Goal: Information Seeking & Learning: Stay updated

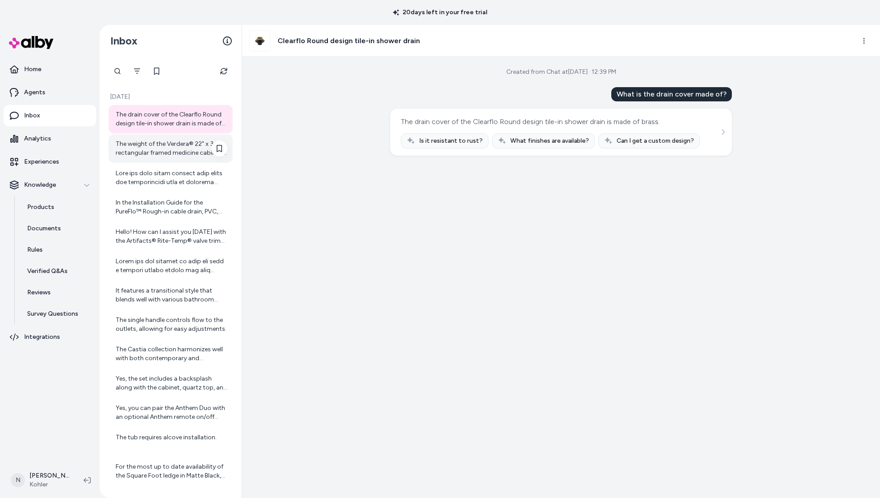
click at [150, 145] on div "The weight of the Verdera® 22" x 34" rectangular framed medicine cabinet is 37.…" at bounding box center [172, 149] width 112 height 18
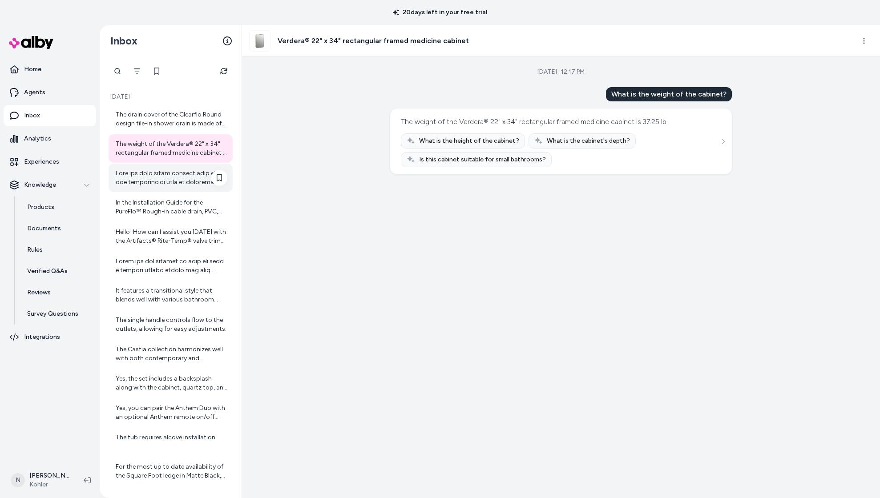
click at [150, 183] on div at bounding box center [172, 178] width 112 height 18
click at [145, 211] on div "In the Installation Guide for the PureFlo™ Rough-in cable drain, PVC, 45" cable…" at bounding box center [172, 208] width 112 height 18
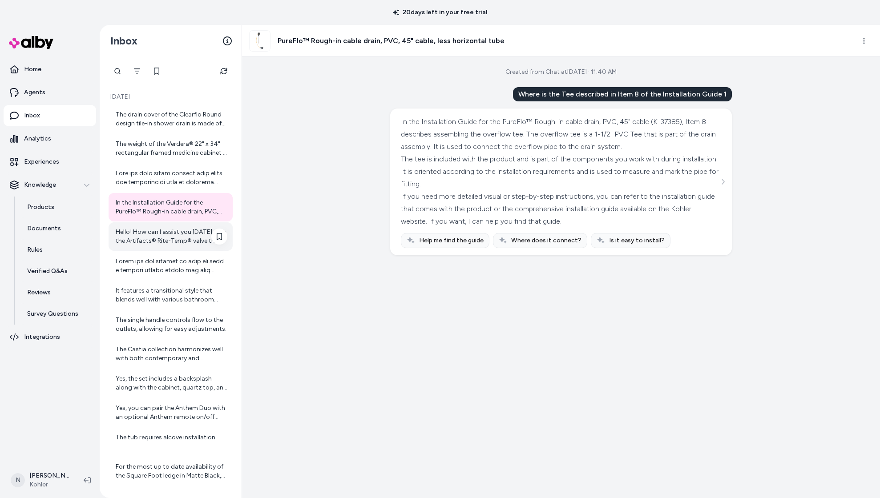
click at [176, 227] on div "Hello! How can I assist you [DATE] with the Artifacts® Rite-Temp® valve trim wi…" at bounding box center [171, 237] width 124 height 28
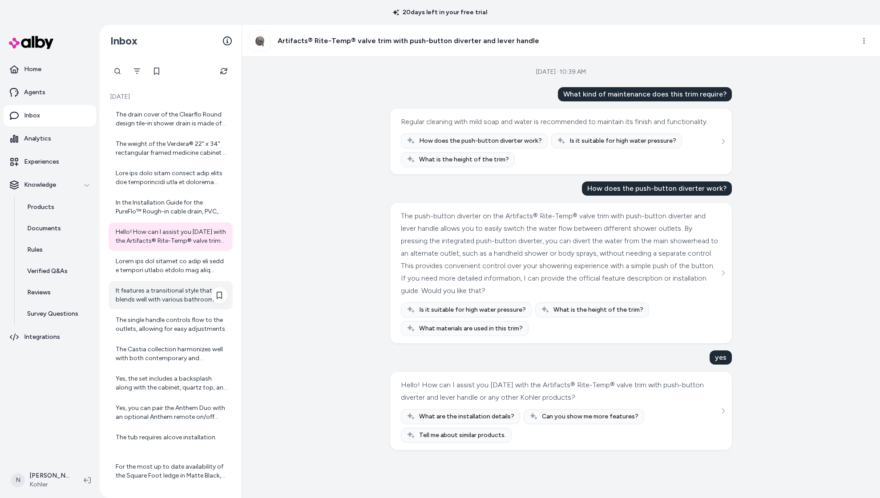
click at [166, 287] on div "It features a transitional style that blends well with various bathroom designs." at bounding box center [172, 296] width 112 height 18
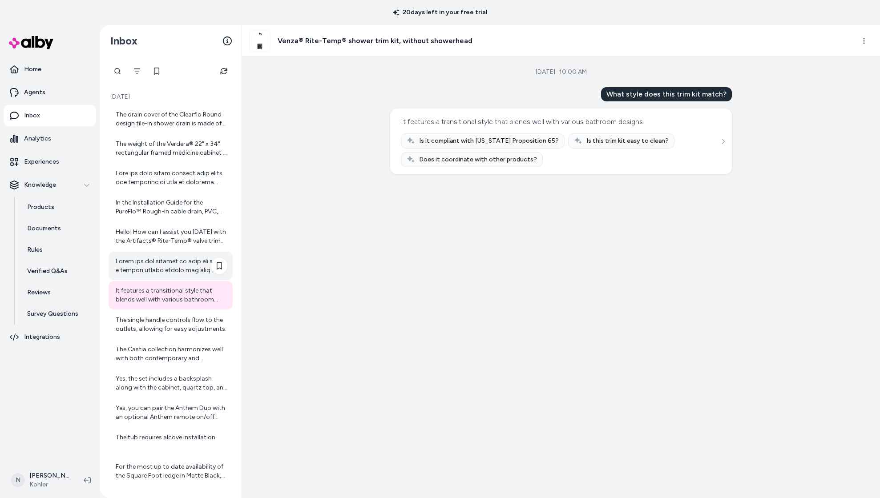
click at [163, 274] on div at bounding box center [172, 266] width 112 height 18
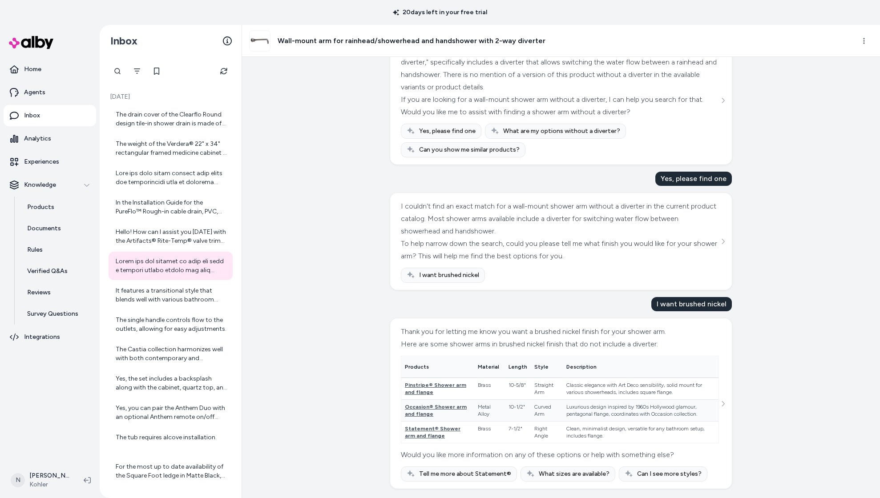
scroll to position [73, 0]
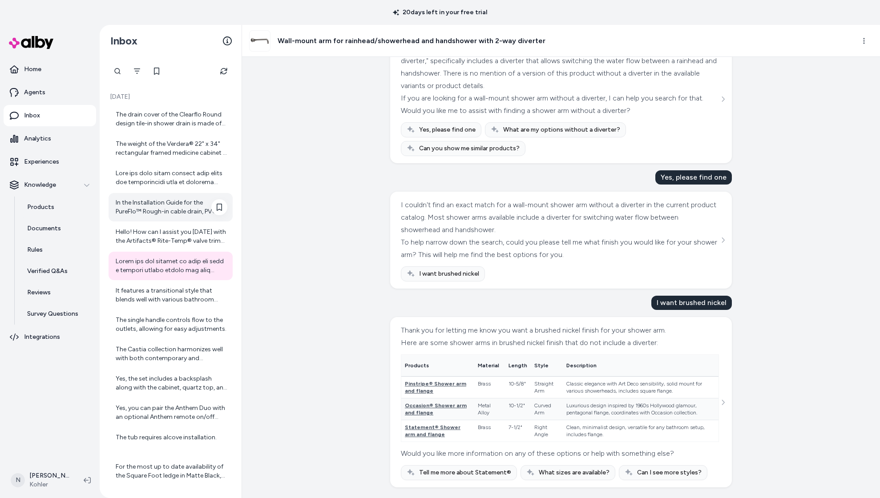
click at [149, 211] on div "In the Installation Guide for the PureFlo™ Rough-in cable drain, PVC, 45" cable…" at bounding box center [172, 208] width 112 height 18
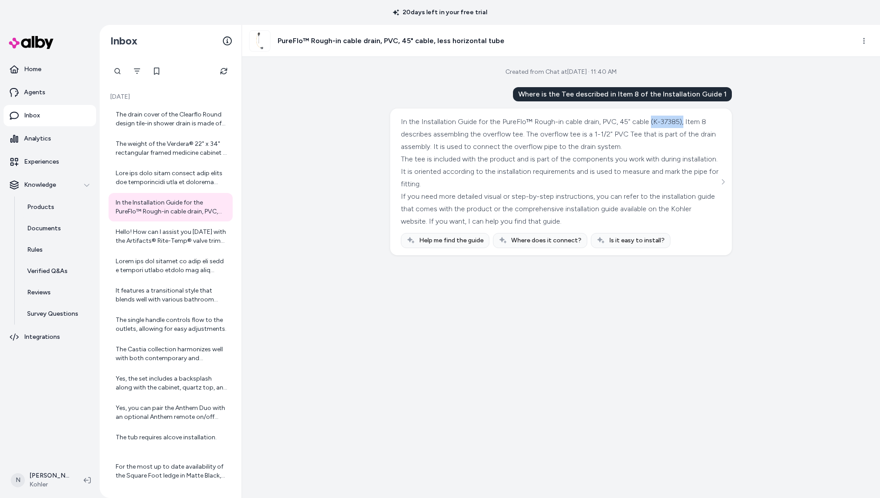
drag, startPoint x: 649, startPoint y: 122, endPoint x: 682, endPoint y: 122, distance: 32.9
click at [682, 122] on div "In the Installation Guide for the PureFlo™ Rough-in cable drain, PVC, 45" cable…" at bounding box center [560, 134] width 318 height 37
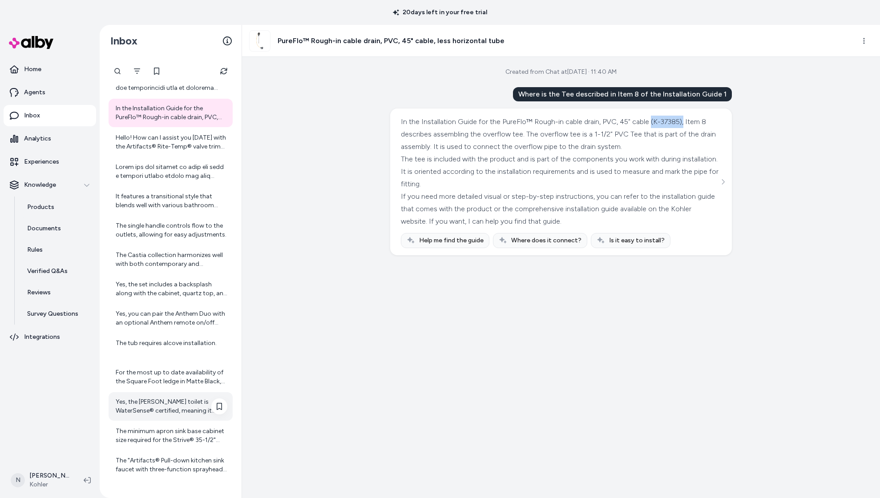
scroll to position [95, 0]
click at [174, 413] on div "Yes, the [PERSON_NAME] toilet is WaterSense® certified, meaning it meets EPA cr…" at bounding box center [172, 406] width 112 height 18
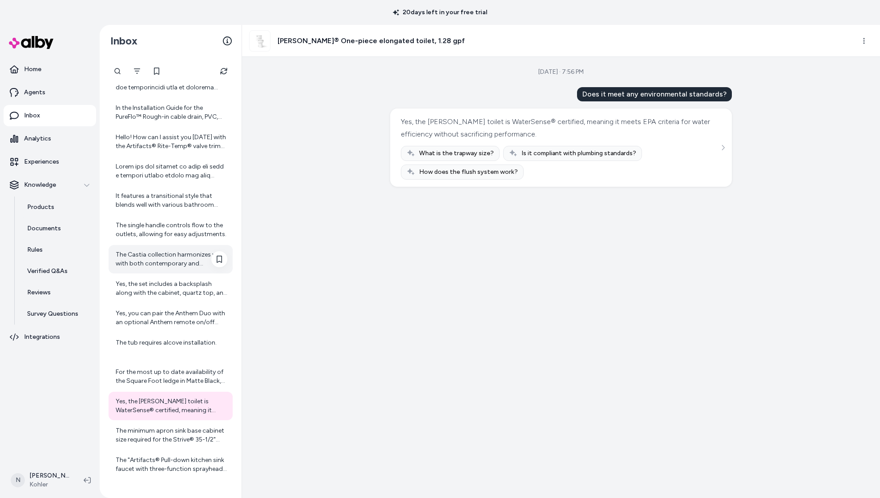
scroll to position [88, 0]
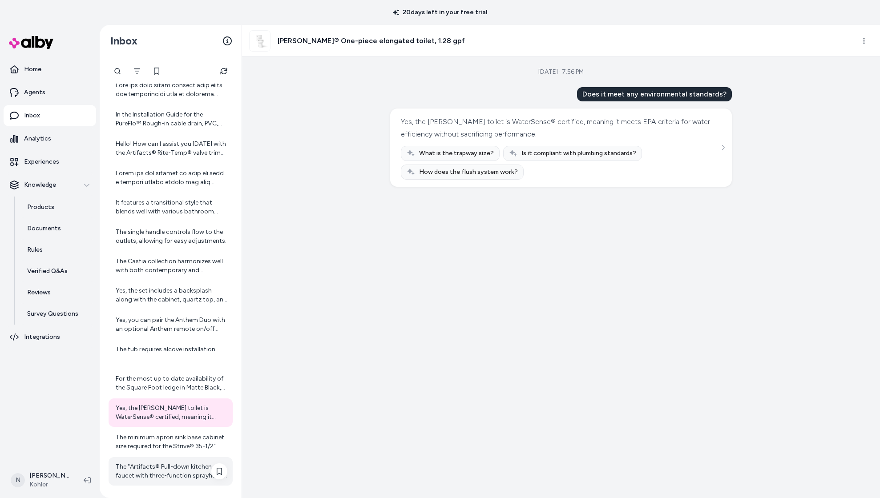
click at [174, 478] on div "The "Artifacts® Pull-down kitchen sink faucet with three-function sprayhead" co…" at bounding box center [172, 472] width 112 height 18
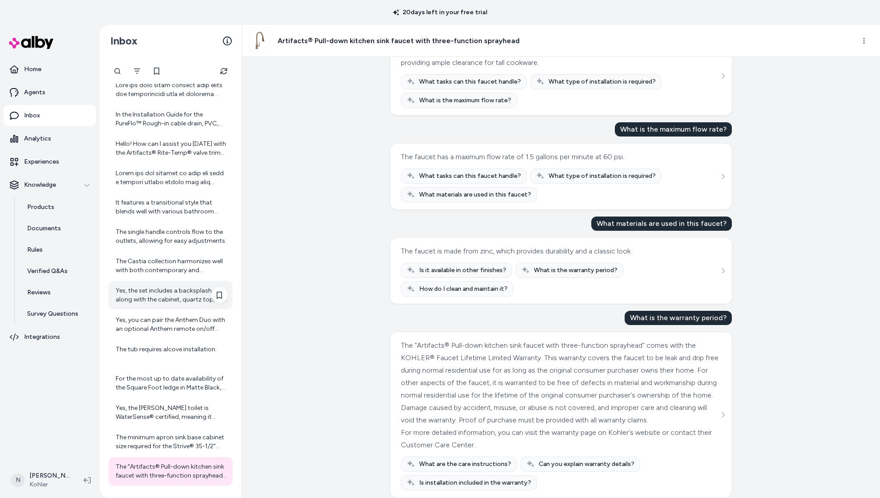
scroll to position [76, 0]
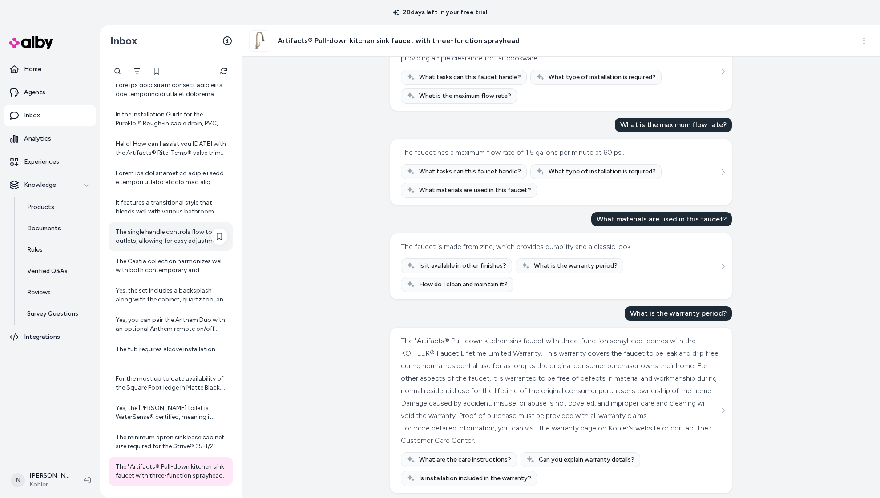
click at [169, 243] on div "The single handle controls flow to the outlets, allowing for easy adjustments." at bounding box center [172, 237] width 112 height 18
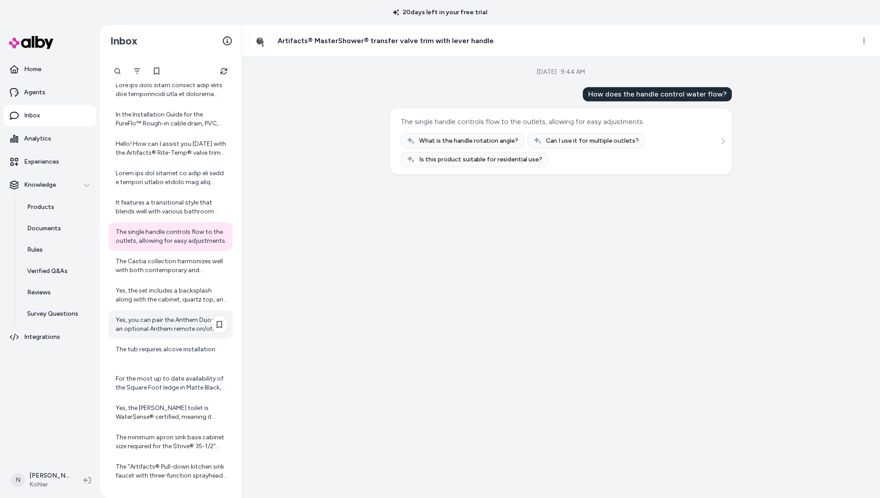
click at [162, 332] on div "Yes, you can pair the Anthem Duo with an optional Anthem remote on/off button (…" at bounding box center [172, 325] width 112 height 18
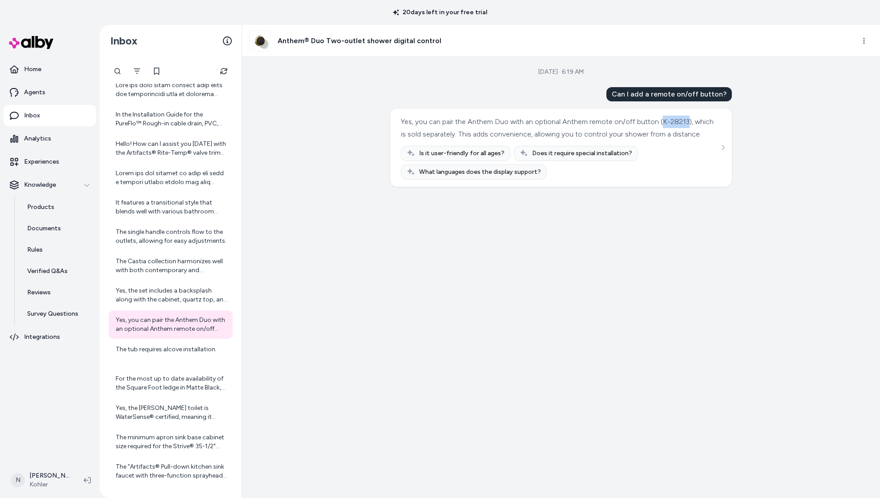
drag, startPoint x: 661, startPoint y: 122, endPoint x: 686, endPoint y: 122, distance: 24.9
click at [686, 122] on div "Yes, you can pair the Anthem Duo with an optional Anthem remote on/off button (…" at bounding box center [560, 128] width 318 height 25
drag, startPoint x: 442, startPoint y: 131, endPoint x: 472, endPoint y: 132, distance: 29.8
click at [472, 132] on div "Yes, you can pair the Anthem Duo with an optional Anthem remote on/off button (…" at bounding box center [560, 128] width 318 height 25
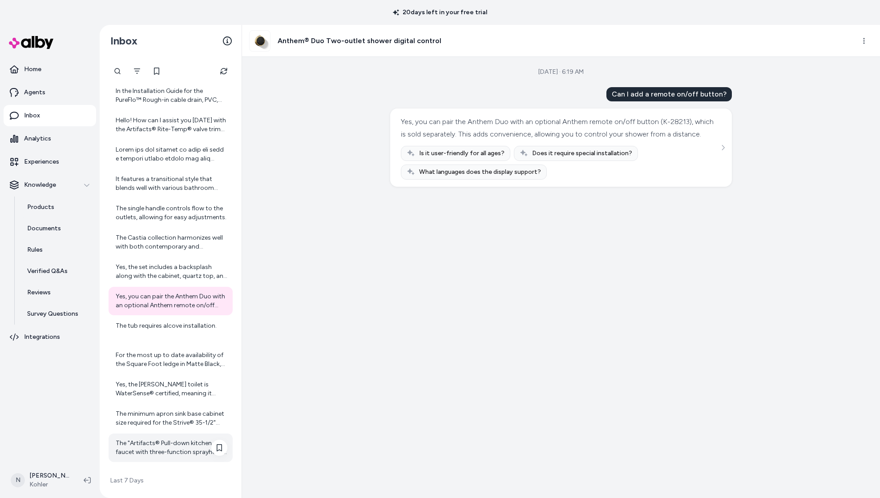
scroll to position [142, 0]
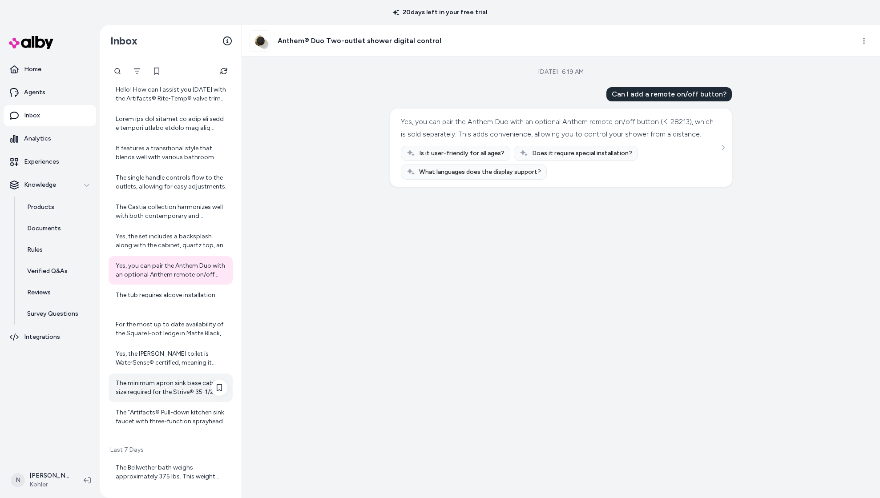
click at [162, 394] on div "The minimum apron sink base cabinet size required for the Strive® 35-1/2" under…" at bounding box center [172, 388] width 112 height 18
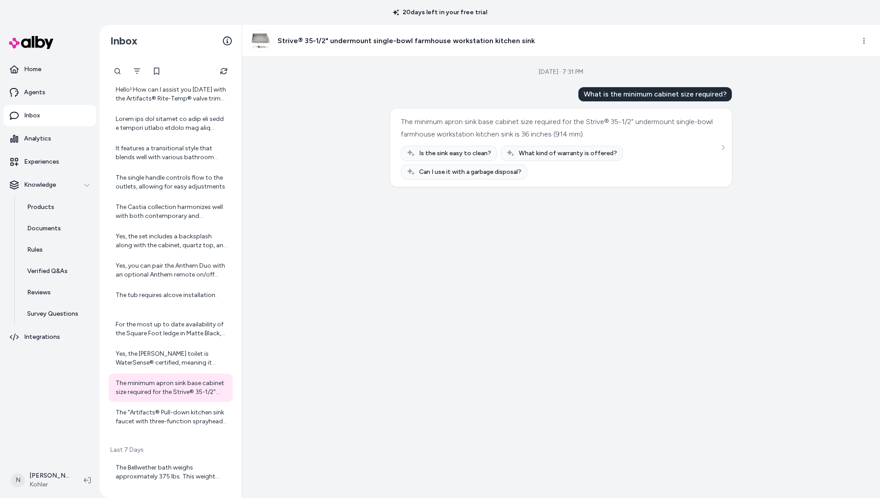
click at [162, 373] on div "The drain cover of the Clearflo Round design tile-in shower drain is made of br…" at bounding box center [171, 197] width 124 height 469
click at [160, 360] on div "Yes, the [PERSON_NAME] toilet is WaterSense® certified, meaning it meets EPA cr…" at bounding box center [172, 359] width 112 height 18
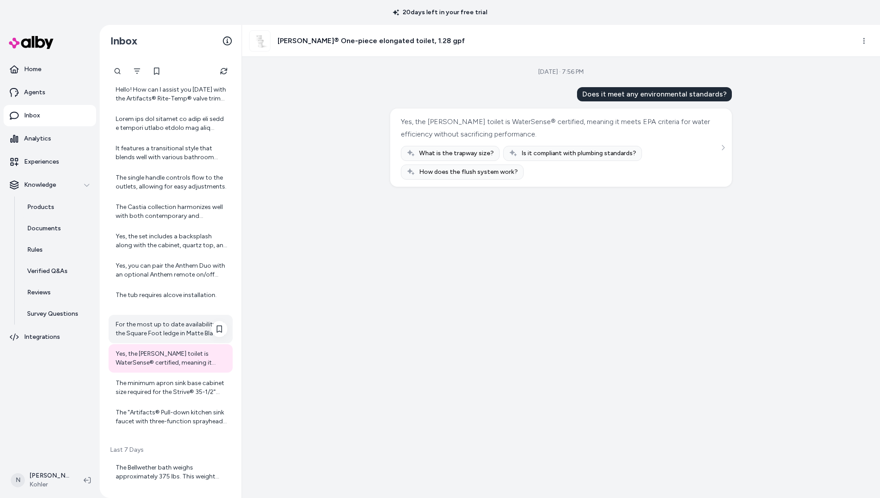
click at [160, 332] on div "For the most up to date availability of the Square Foot ledge in Matte Black, p…" at bounding box center [172, 329] width 112 height 18
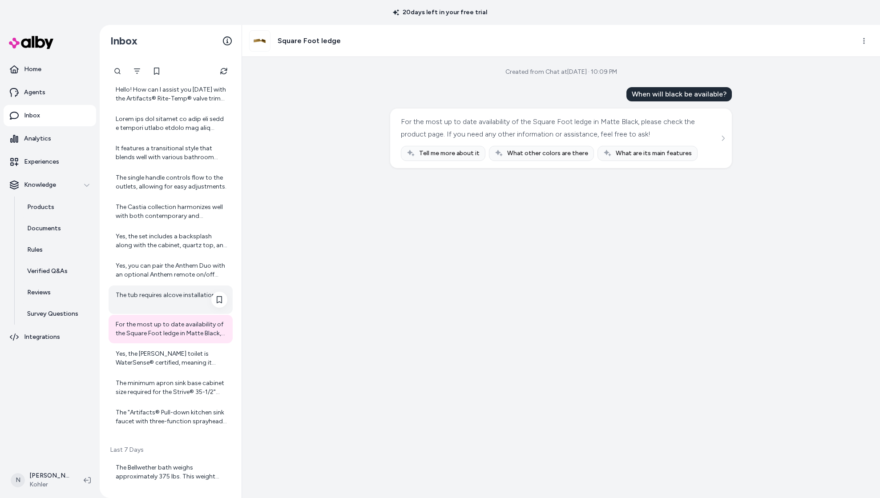
click at [159, 295] on div "The tub requires alcove installation." at bounding box center [172, 300] width 112 height 18
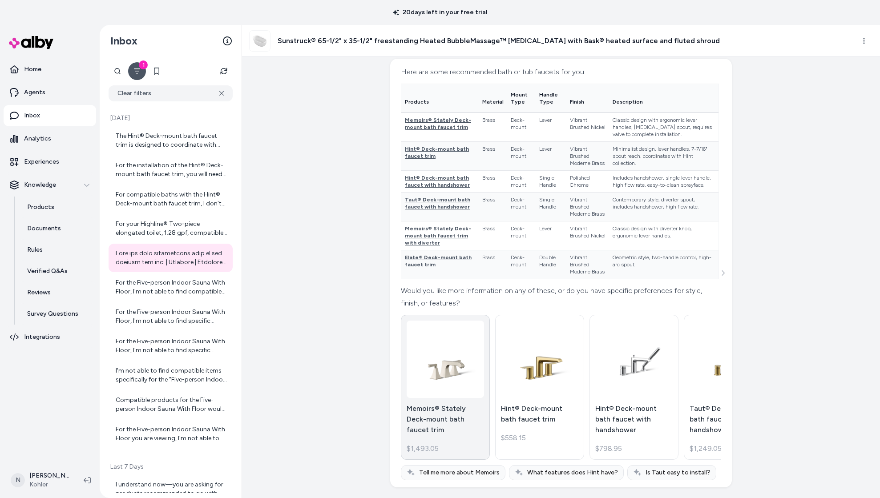
click at [458, 363] on img at bounding box center [445, 360] width 77 height 58
